Goal: Task Accomplishment & Management: Use online tool/utility

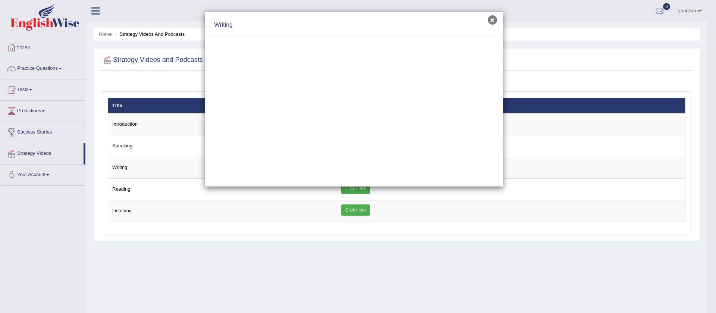
click at [494, 23] on button "×" at bounding box center [492, 19] width 9 height 9
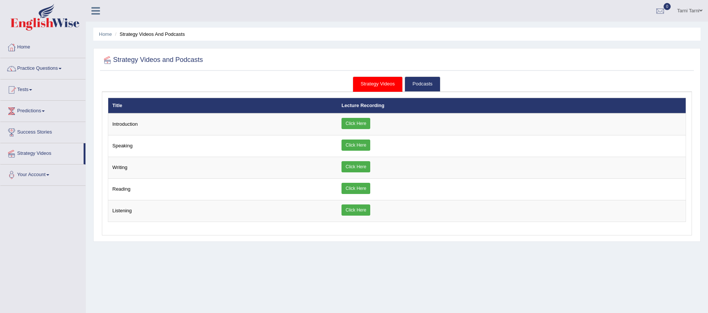
click at [373, 83] on link "Strategy Videos" at bounding box center [378, 83] width 50 height 15
click at [406, 88] on link "Podcasts" at bounding box center [421, 83] width 35 height 15
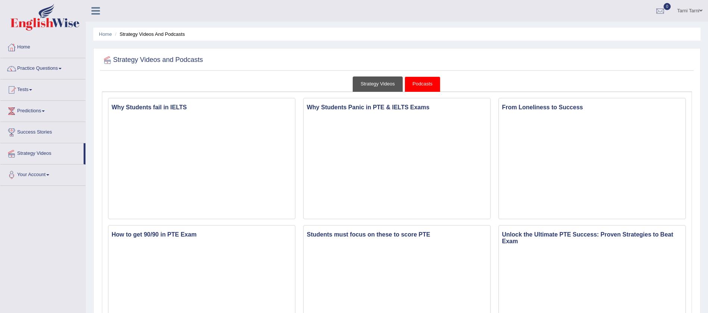
click at [382, 84] on link "Strategy Videos" at bounding box center [378, 83] width 50 height 15
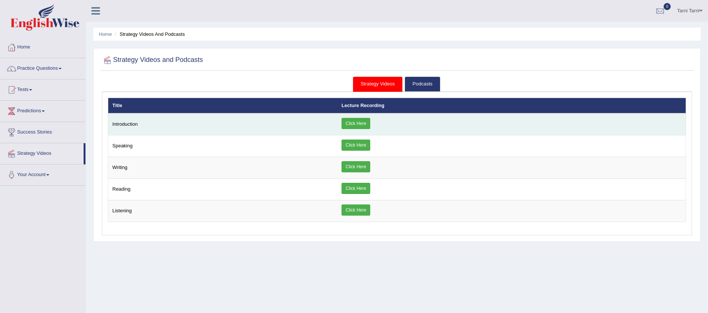
click at [351, 127] on link "Click Here" at bounding box center [355, 123] width 29 height 11
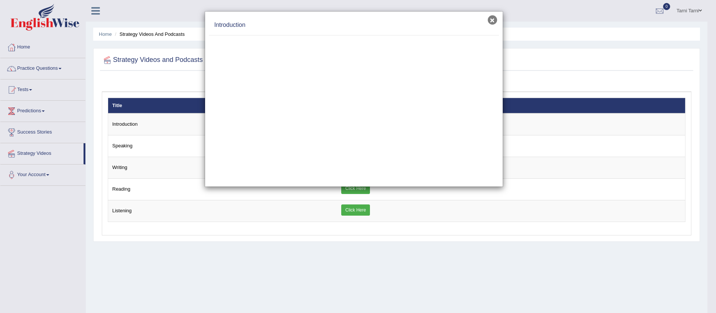
click at [494, 23] on button "×" at bounding box center [492, 19] width 9 height 9
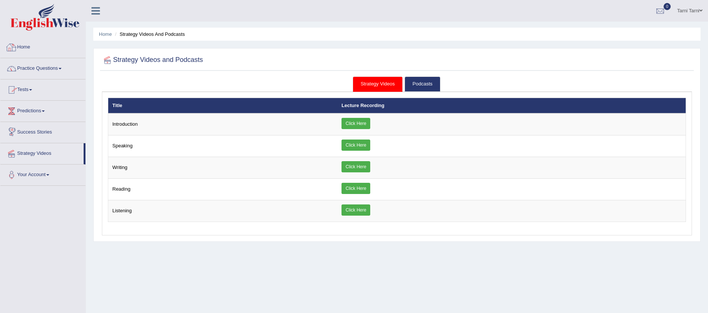
click at [21, 46] on link "Home" at bounding box center [42, 46] width 85 height 19
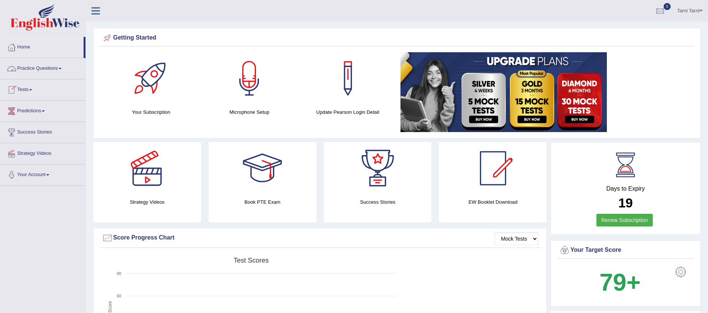
click at [54, 72] on link "Practice Questions" at bounding box center [42, 67] width 85 height 19
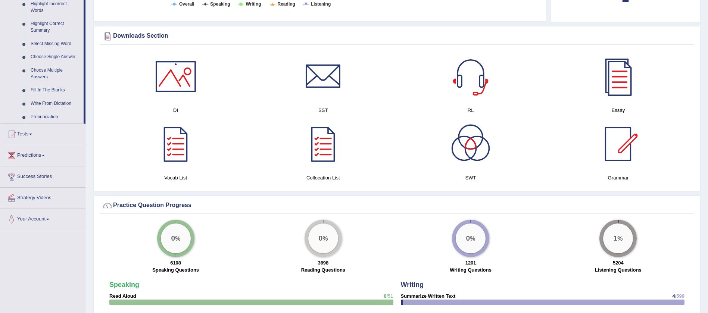
scroll to position [354, 0]
click at [20, 136] on link "Tests" at bounding box center [42, 132] width 85 height 19
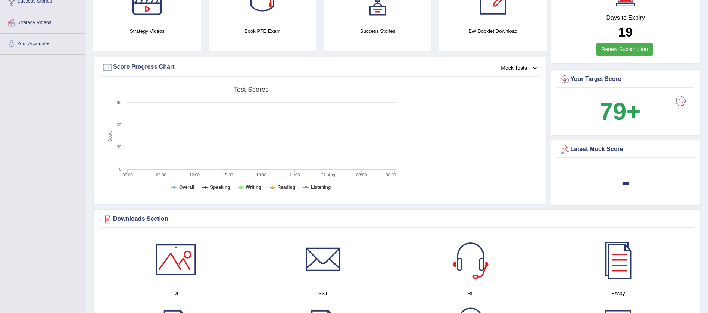
scroll to position [173, 0]
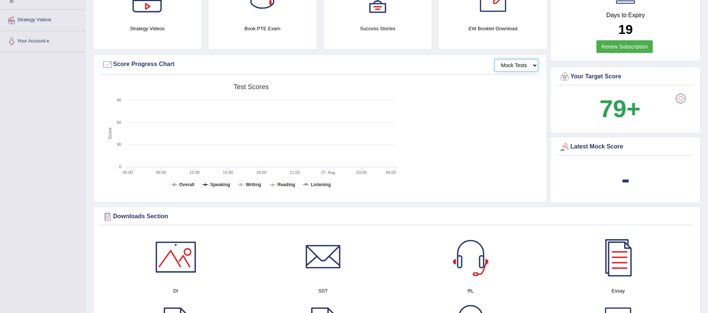
click at [514, 68] on select "Mock Tests" at bounding box center [516, 65] width 44 height 13
click at [494, 59] on select "Mock Tests" at bounding box center [516, 65] width 44 height 13
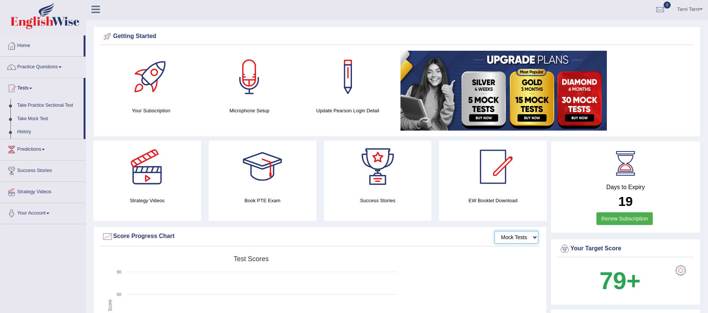
scroll to position [0, 0]
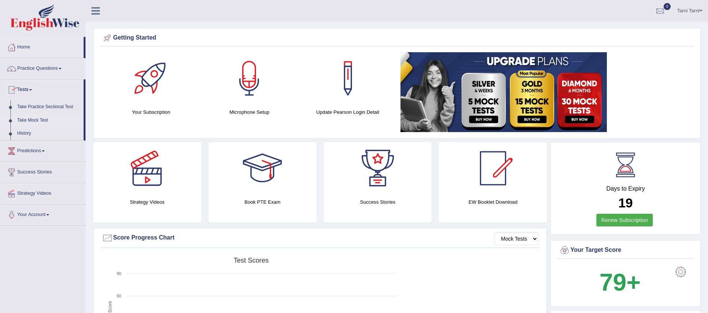
click at [38, 114] on link "Take Mock Test" at bounding box center [49, 120] width 70 height 13
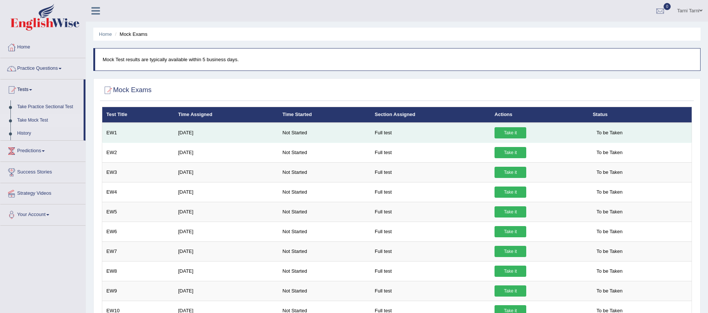
click at [518, 133] on link "Take it" at bounding box center [510, 132] width 32 height 11
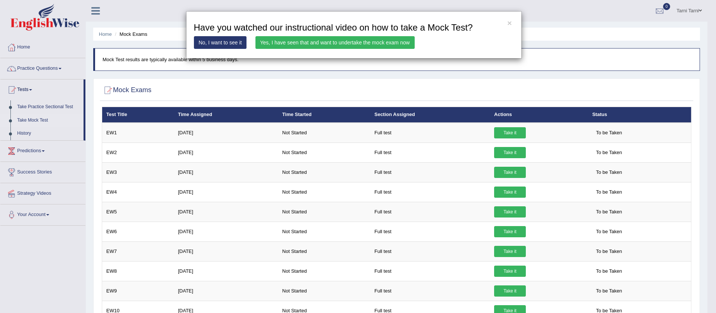
click at [276, 43] on link "Yes, I have seen that and want to undertake the mock exam now" at bounding box center [335, 42] width 159 height 13
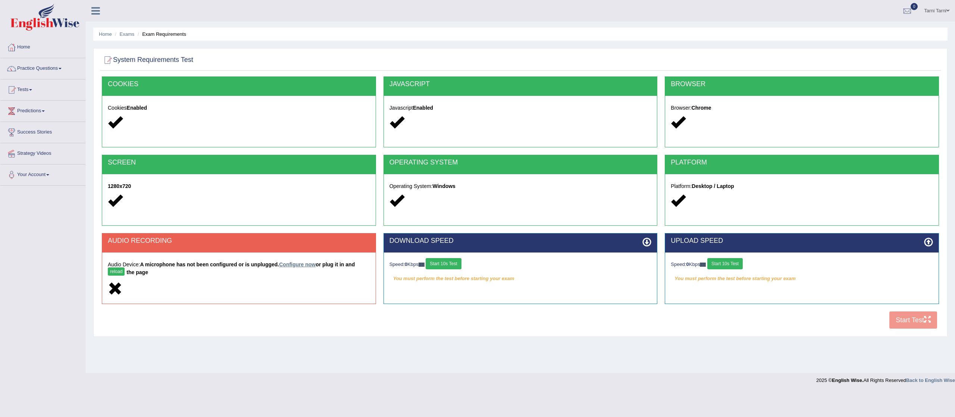
click at [299, 267] on link "Configure now" at bounding box center [297, 265] width 37 height 6
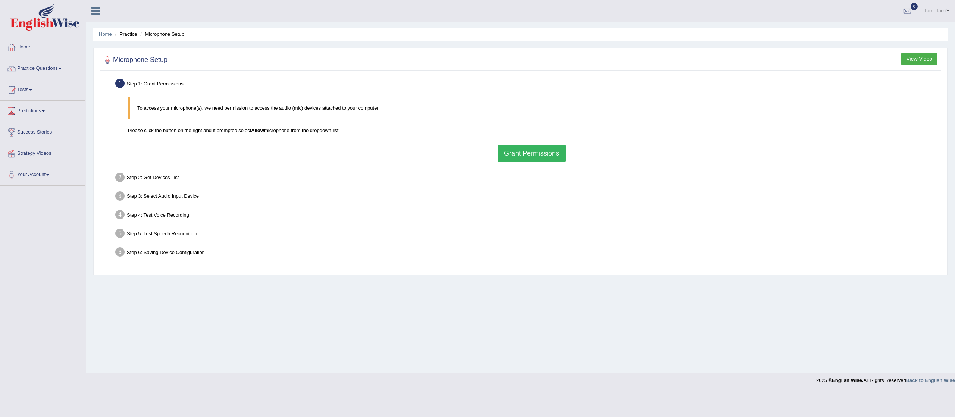
click at [551, 154] on button "Grant Permissions" at bounding box center [532, 153] width 68 height 17
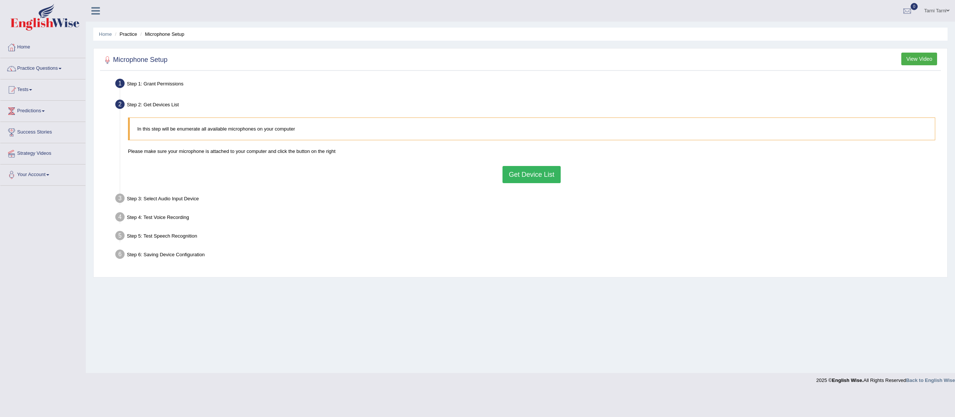
click at [538, 174] on button "Get Device List" at bounding box center [532, 174] width 58 height 17
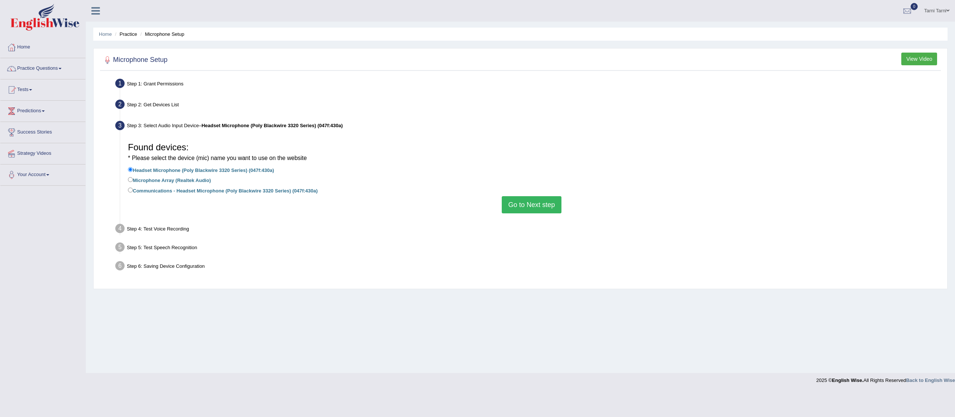
click at [530, 213] on button "Go to Next step" at bounding box center [531, 204] width 59 height 17
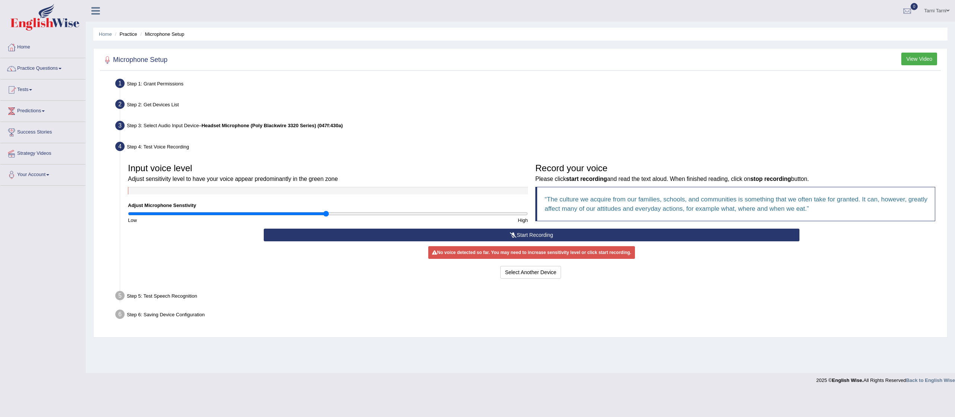
click at [513, 236] on icon at bounding box center [513, 234] width 7 height 5
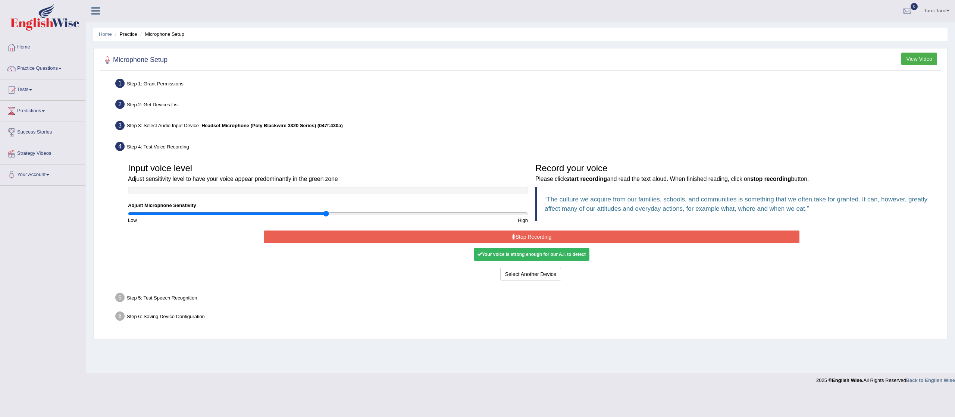
click at [516, 257] on div "Your voice is strong enough for our A.I. to detect" at bounding box center [532, 254] width 116 height 13
click at [530, 232] on button "Stop Recording" at bounding box center [532, 237] width 536 height 13
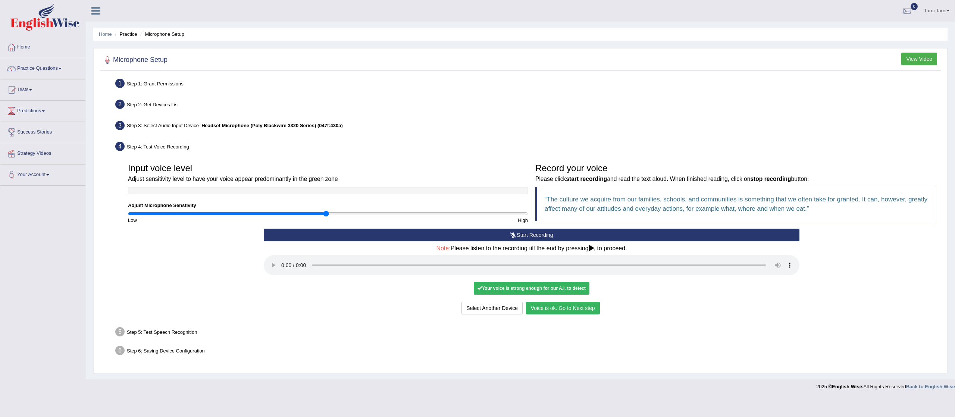
click at [511, 288] on div "Your voice is strong enough for our A.I. to detect" at bounding box center [532, 288] width 116 height 13
click at [564, 310] on button "Voice is ok. Go to Next step" at bounding box center [563, 308] width 74 height 13
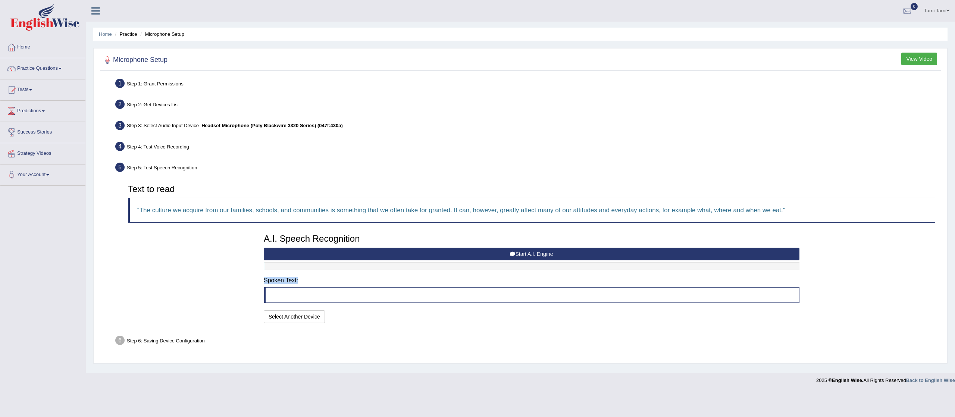
drag, startPoint x: 339, startPoint y: 301, endPoint x: 312, endPoint y: 267, distance: 43.6
click at [312, 267] on div "A.I. Speech Recognition Start A.I. Engine Stop A.I. Engine Note: Please listen …" at bounding box center [531, 277] width 543 height 95
click at [312, 267] on div at bounding box center [532, 265] width 536 height 7
click at [539, 257] on button "Start A.I. Engine" at bounding box center [532, 254] width 536 height 13
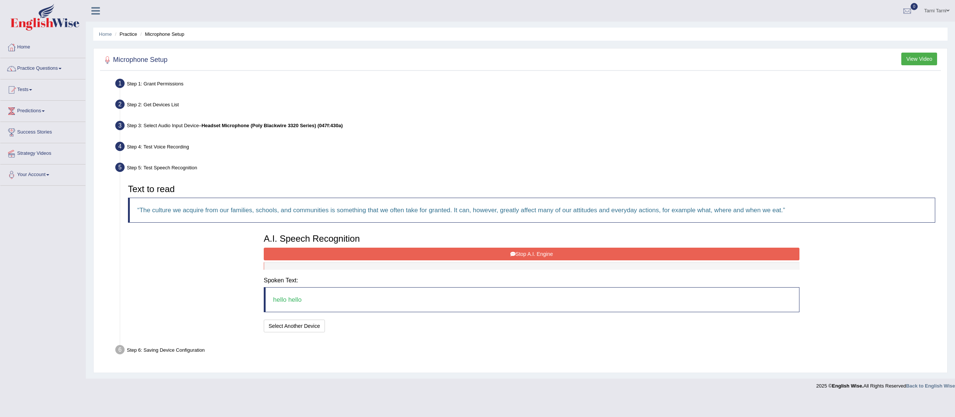
click at [321, 305] on blockquote "hello hello" at bounding box center [532, 299] width 536 height 25
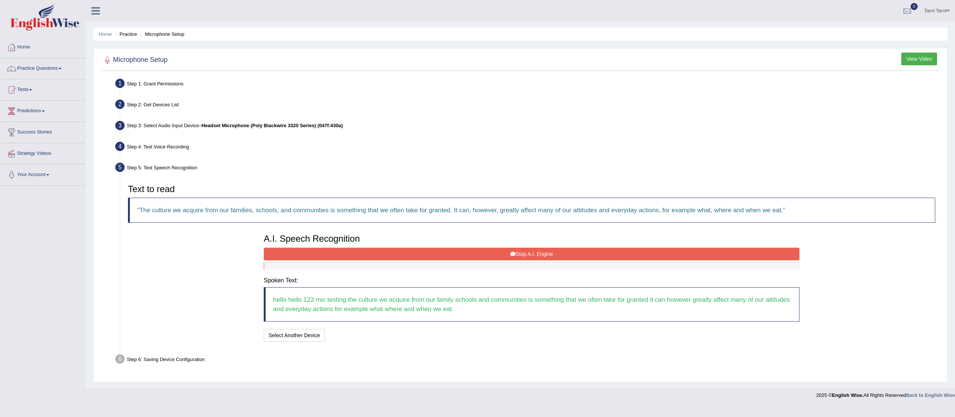
click at [431, 250] on button "Stop A.I. Engine" at bounding box center [532, 254] width 536 height 13
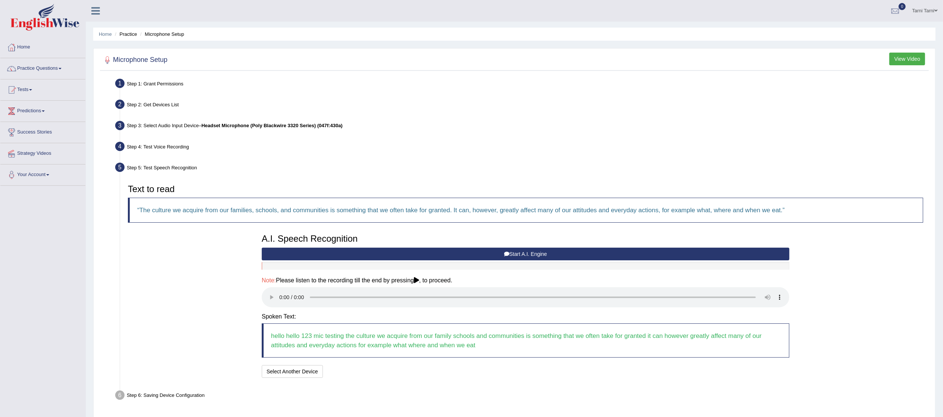
click at [277, 297] on div "Note: Please listen to the recording till the end by pressing , to proceed." at bounding box center [526, 293] width 528 height 32
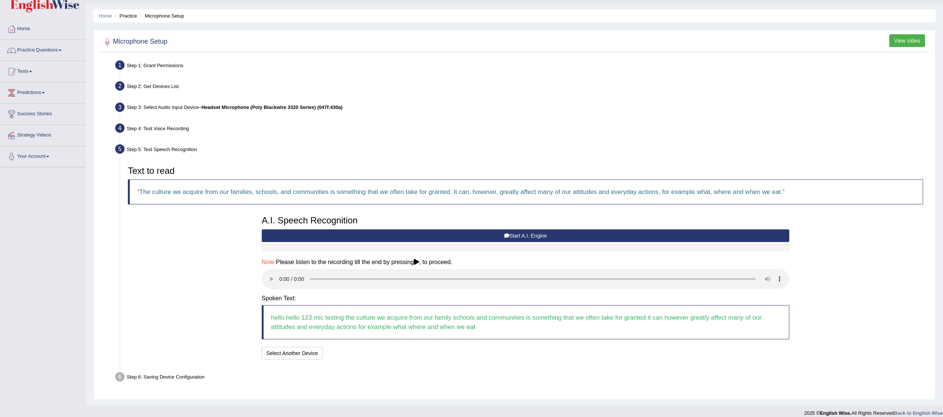
scroll to position [27, 0]
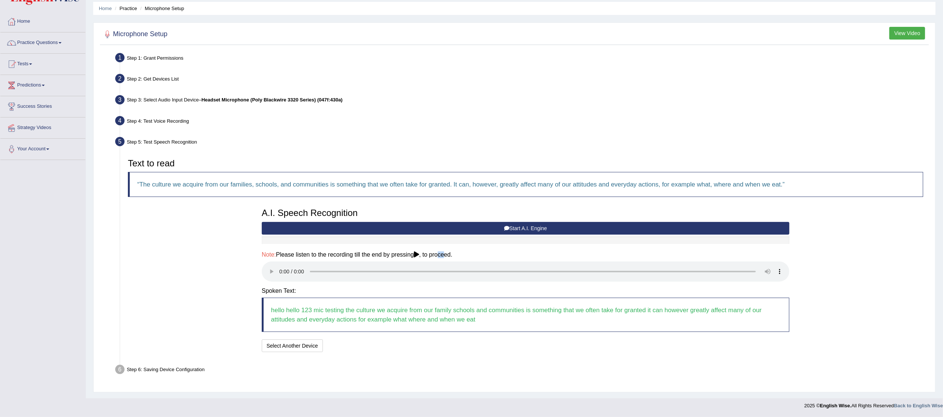
drag, startPoint x: 449, startPoint y: 244, endPoint x: 439, endPoint y: 255, distance: 15.0
click at [439, 255] on div "A.I. Speech Recognition Start A.I. Engine Stop A.I. Engine Note: Please listen …" at bounding box center [525, 279] width 535 height 150
drag, startPoint x: 162, startPoint y: 380, endPoint x: 458, endPoint y: 357, distance: 297.8
click at [458, 357] on div "Step 1: Grant Permissions To access your microphone(s), we need permission to a…" at bounding box center [514, 220] width 829 height 338
click at [691, 311] on blockquote "hello hello 123 mic testing the culture we acquire from our family schools and …" at bounding box center [526, 315] width 528 height 34
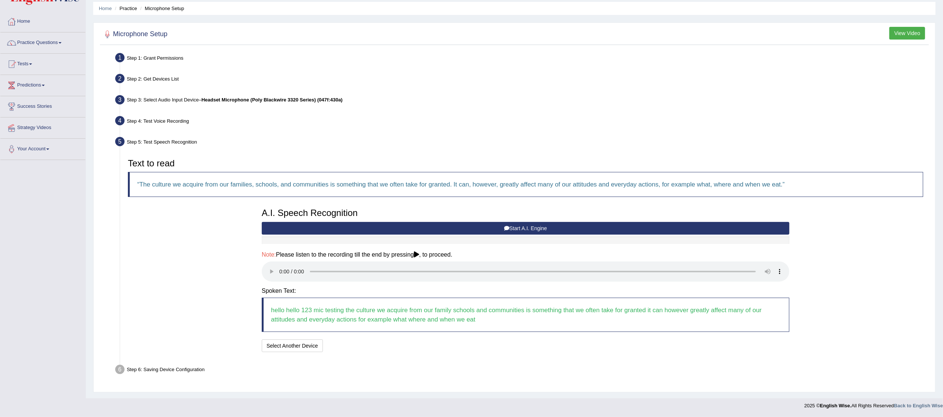
click at [180, 371] on div "Step 6: Saving Device Configuration" at bounding box center [522, 371] width 820 height 16
click at [361, 344] on button "Speech is ok. Go to Last step" at bounding box center [365, 345] width 78 height 13
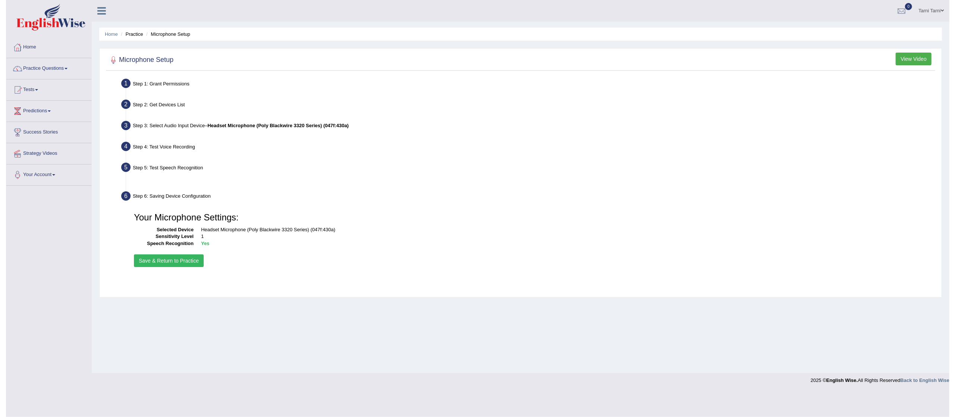
scroll to position [0, 0]
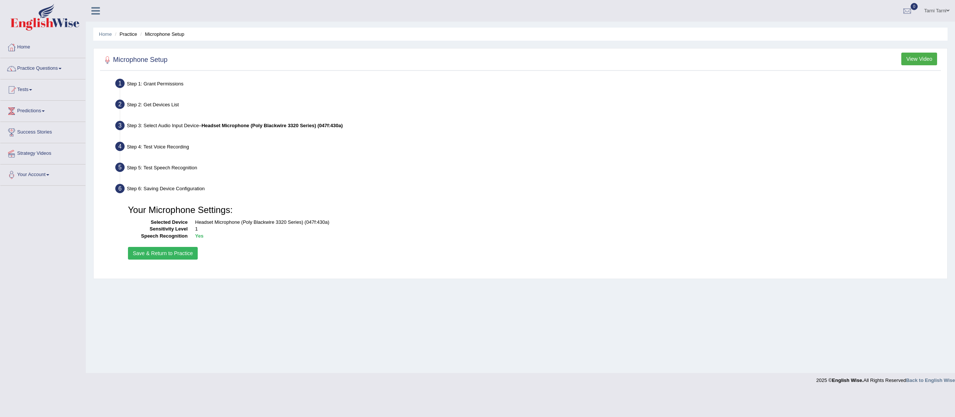
click at [181, 256] on button "Save & Return to Practice" at bounding box center [163, 253] width 70 height 13
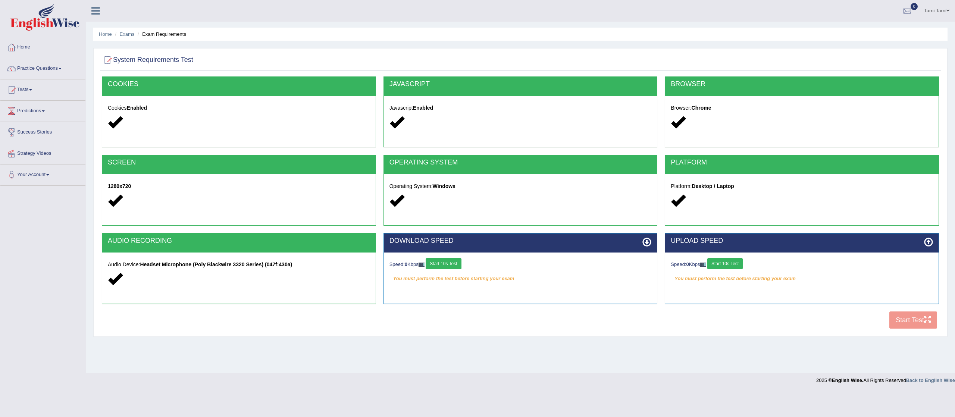
click at [458, 269] on button "Start 10s Test" at bounding box center [443, 263] width 35 height 11
click at [478, 243] on h2 "DOWNLOAD SPEED" at bounding box center [520, 240] width 262 height 7
click at [463, 262] on button "Start 10s Test" at bounding box center [453, 263] width 35 height 11
click at [732, 264] on button "Start 10s Test" at bounding box center [724, 263] width 35 height 11
click at [915, 314] on div "COOKIES Cookies Enabled JAVASCRIPT Javascript Enabled BROWSER Browser: Chrome S…" at bounding box center [520, 204] width 841 height 256
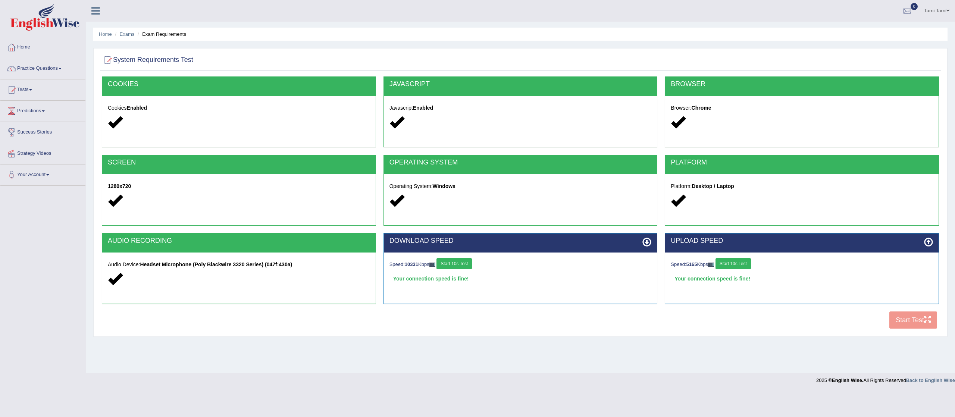
click at [923, 243] on h2 "UPLOAD SPEED" at bounding box center [802, 240] width 262 height 7
click at [926, 321] on icon "button" at bounding box center [927, 319] width 7 height 7
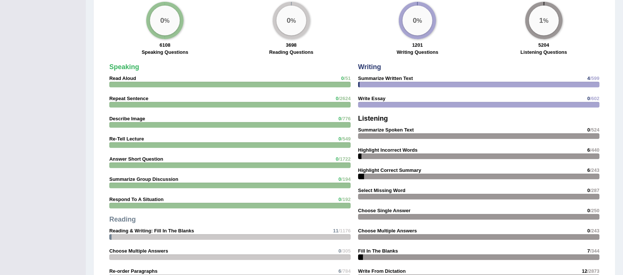
scroll to position [803, 0]
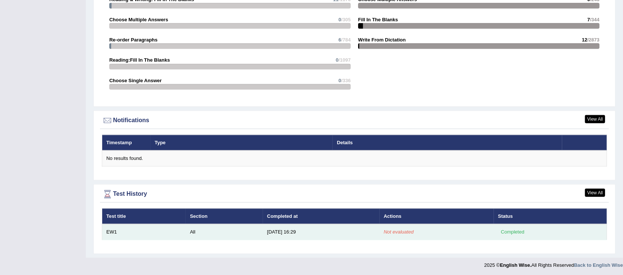
click at [401, 235] on td "Not evaluated" at bounding box center [437, 232] width 114 height 16
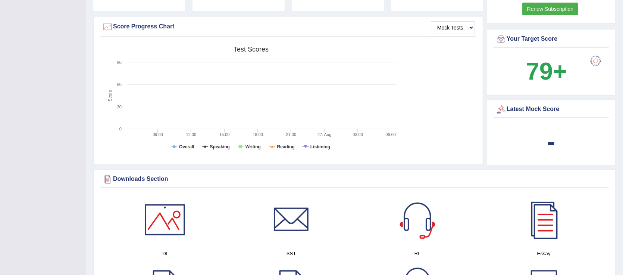
scroll to position [190, 0]
